Goal: Information Seeking & Learning: Understand process/instructions

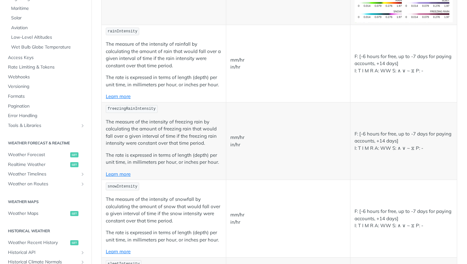
scroll to position [175, 0]
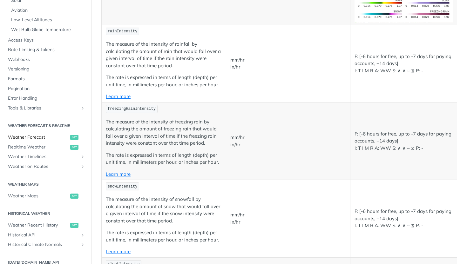
click at [44, 138] on span "Weather Forecast" at bounding box center [38, 137] width 61 height 6
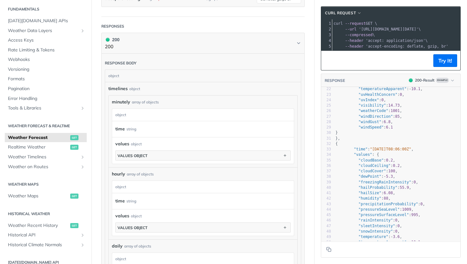
scroll to position [494, 0]
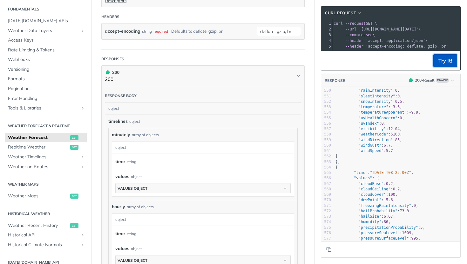
click at [437, 57] on button "Try It!" at bounding box center [446, 60] width 24 height 13
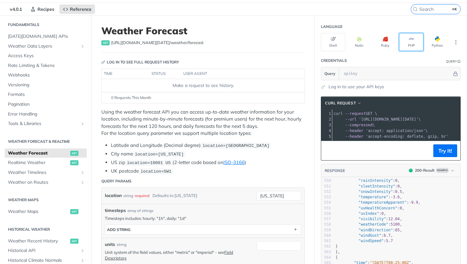
click at [409, 42] on button "PHP" at bounding box center [411, 42] width 24 height 18
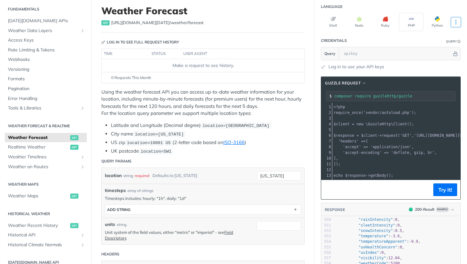
click at [454, 21] on icon "More ellipsis" at bounding box center [456, 22] width 6 height 6
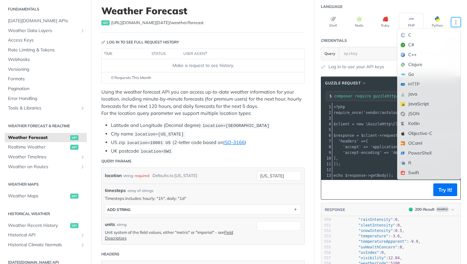
click at [446, 10] on header "Language" at bounding box center [391, 6] width 140 height 13
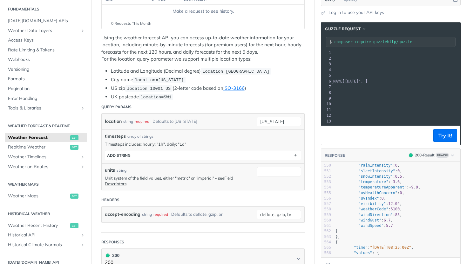
click at [231, 122] on div "location string required Defaults to [US_STATE]" at bounding box center [179, 122] width 149 height 10
click at [162, 124] on div "Defaults to [US_STATE]" at bounding box center [175, 121] width 45 height 9
